Goal: Information Seeking & Learning: Learn about a topic

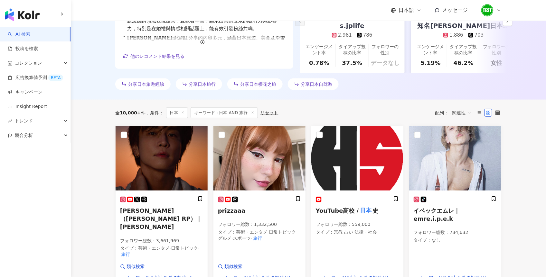
scroll to position [141, 0]
click at [28, 19] on img "button" at bounding box center [22, 14] width 34 height 13
click at [28, 14] on img "button" at bounding box center [22, 14] width 34 height 13
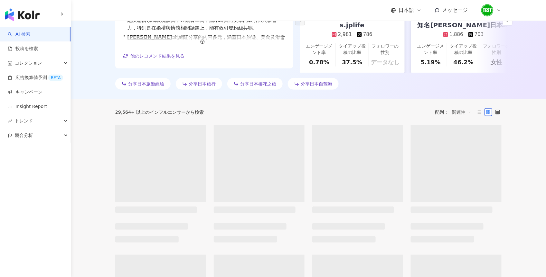
scroll to position [140, 0]
click at [499, 9] on icon at bounding box center [498, 10] width 5 height 5
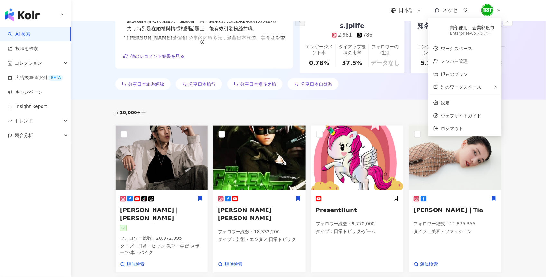
scroll to position [0, 0]
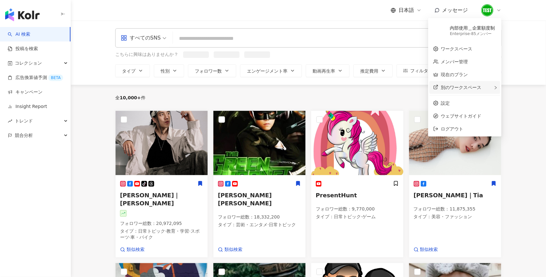
click at [467, 87] on span "別のワークスペース" at bounding box center [461, 87] width 41 height 5
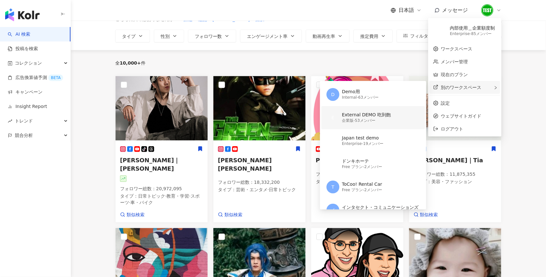
scroll to position [21, 0]
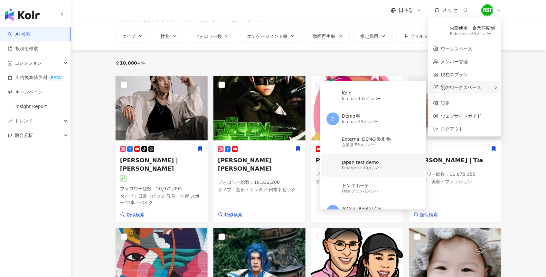
click at [357, 168] on div "Enterprise - 19メンバー" at bounding box center [362, 168] width 41 height 5
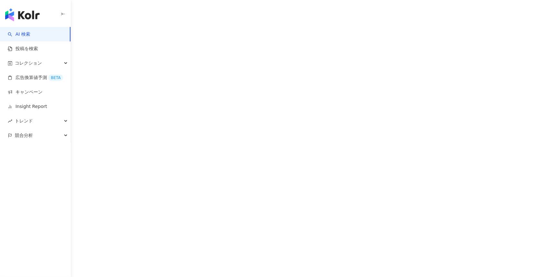
scroll to position [0, 0]
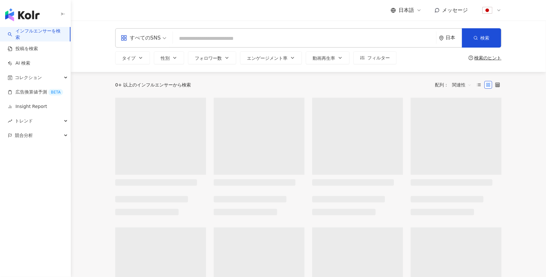
click at [201, 36] on input "search" at bounding box center [304, 38] width 258 height 12
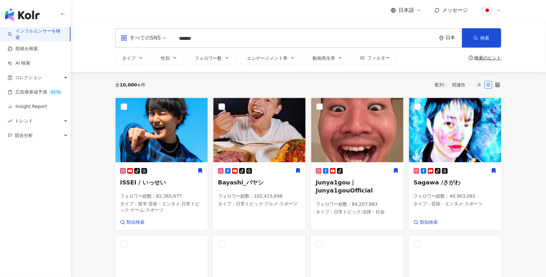
type input "******"
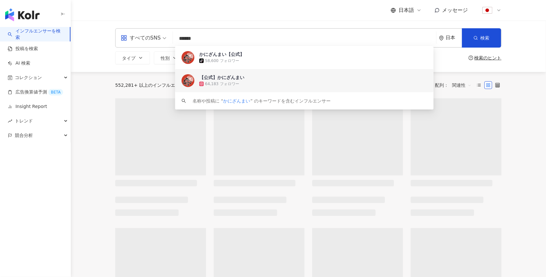
click at [230, 77] on div "【公式】かにざんまい" at bounding box center [221, 77] width 45 height 6
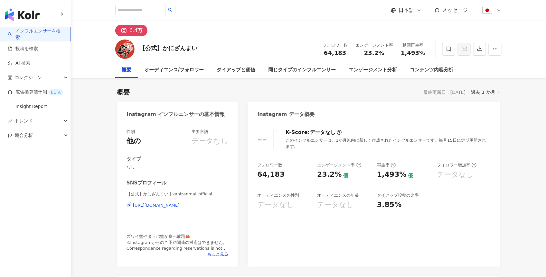
click at [410, 6] on div "日本語 メッセージ" at bounding box center [445, 10] width 111 height 13
click at [411, 12] on span "日本語" at bounding box center [405, 10] width 15 height 7
click at [408, 39] on div "English" at bounding box center [406, 35] width 21 height 7
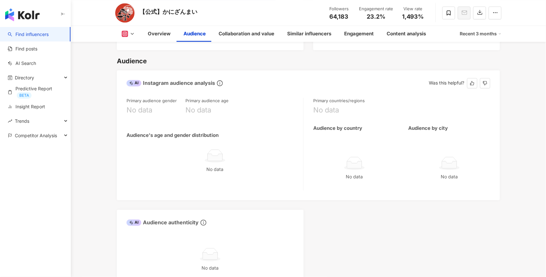
scroll to position [546, 0]
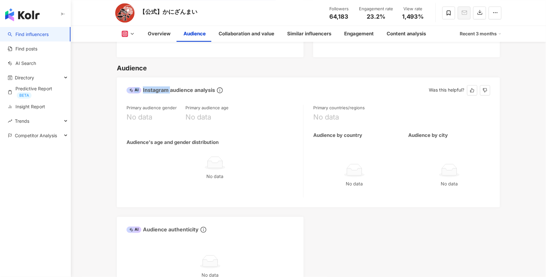
drag, startPoint x: 198, startPoint y: 91, endPoint x: 215, endPoint y: 91, distance: 16.4
click at [215, 91] on div "AI Instagram audience analysis" at bounding box center [174, 91] width 97 height 10
click at [213, 91] on div "AI Instagram audience analysis" at bounding box center [170, 90] width 88 height 7
drag, startPoint x: 214, startPoint y: 91, endPoint x: 171, endPoint y: 91, distance: 43.1
click at [171, 91] on div "AI Instagram audience analysis" at bounding box center [170, 90] width 88 height 7
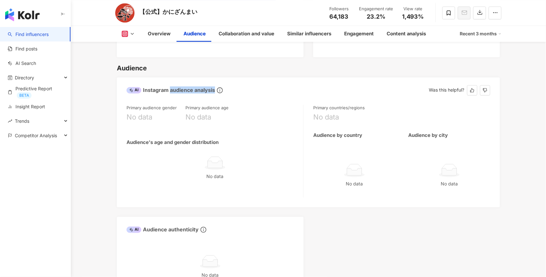
copy div "audience analysis"
